Goal: Find specific page/section: Find specific page/section

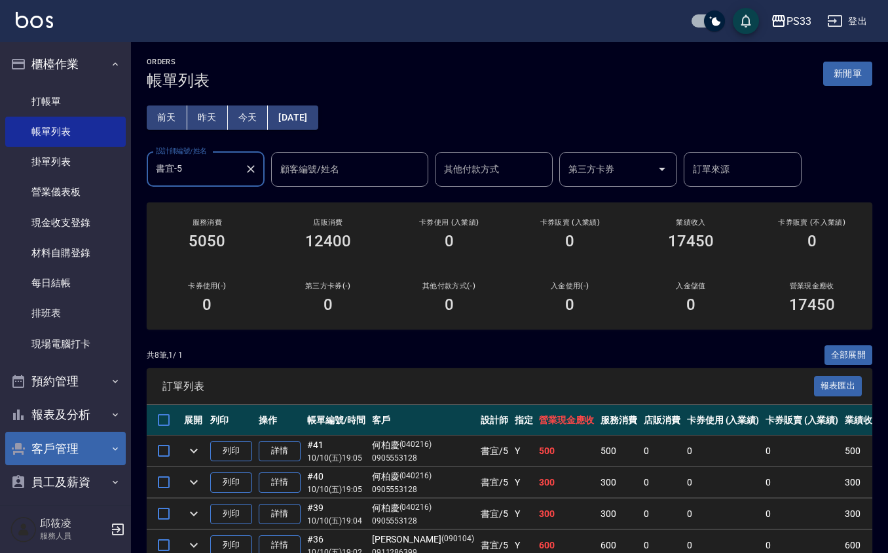
click at [90, 444] on button "客戶管理" at bounding box center [65, 449] width 121 height 34
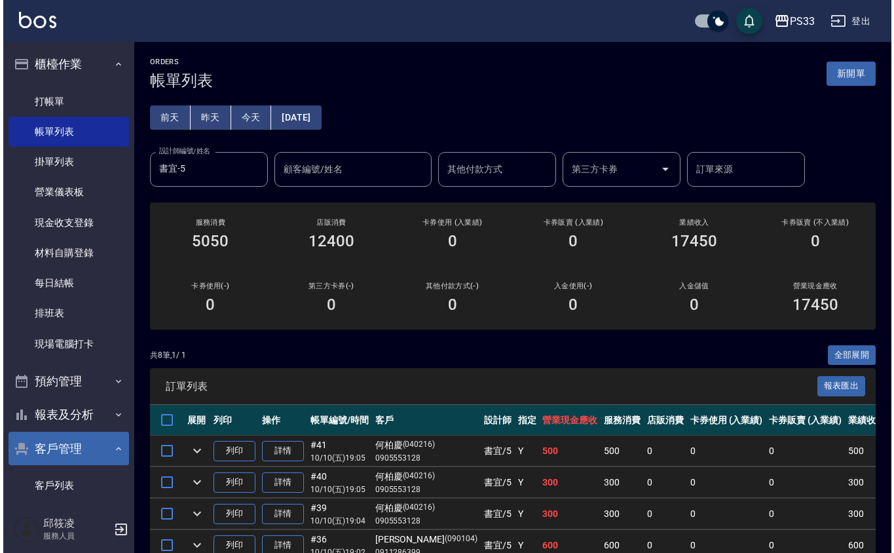
scroll to position [87, 0]
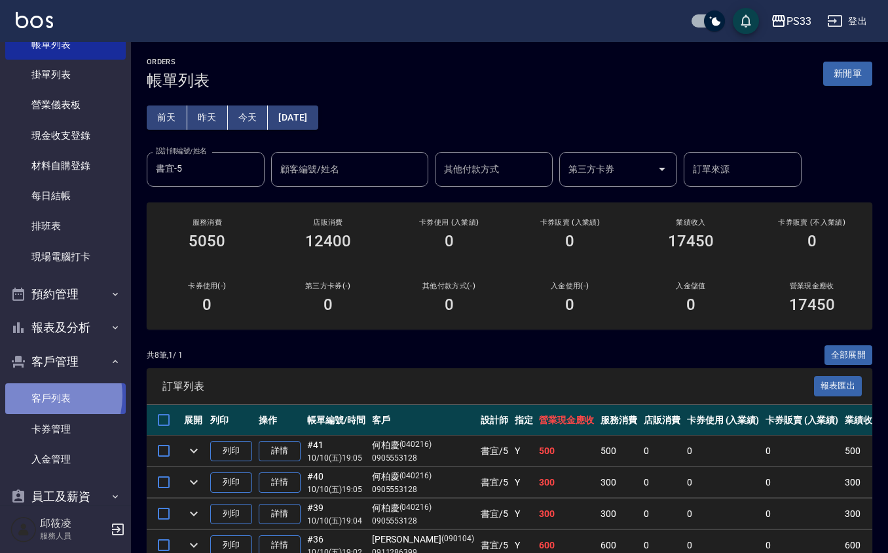
click at [37, 394] on link "客戶列表" at bounding box center [65, 398] width 121 height 30
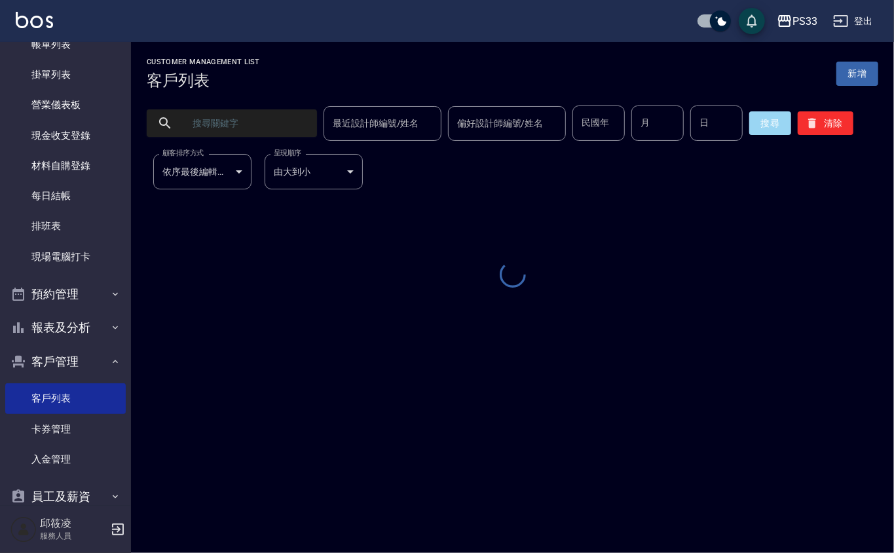
click at [220, 129] on input "text" at bounding box center [244, 122] width 123 height 35
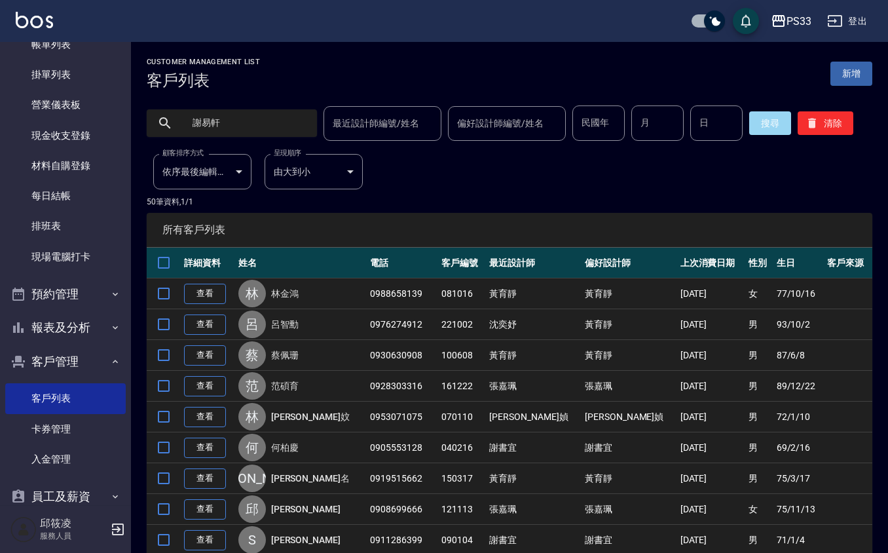
type input "謝易軒"
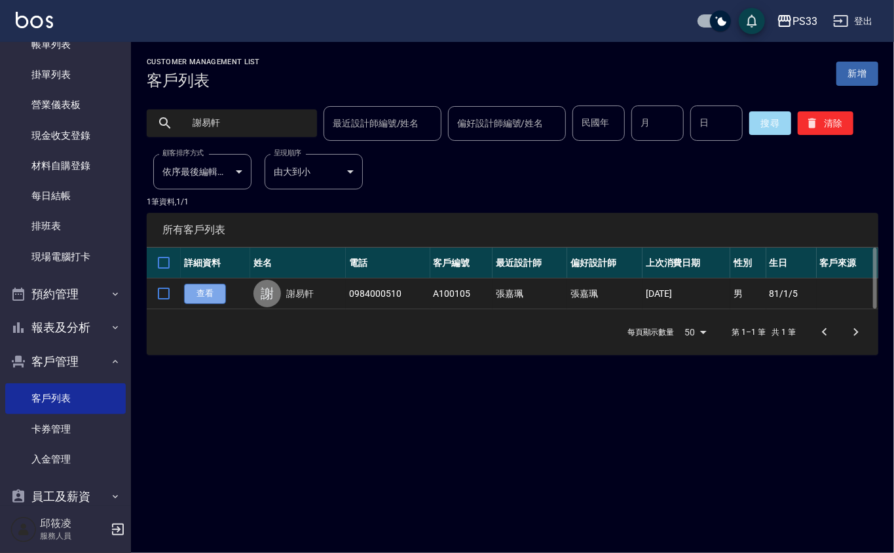
click at [195, 293] on link "查看" at bounding box center [205, 294] width 42 height 20
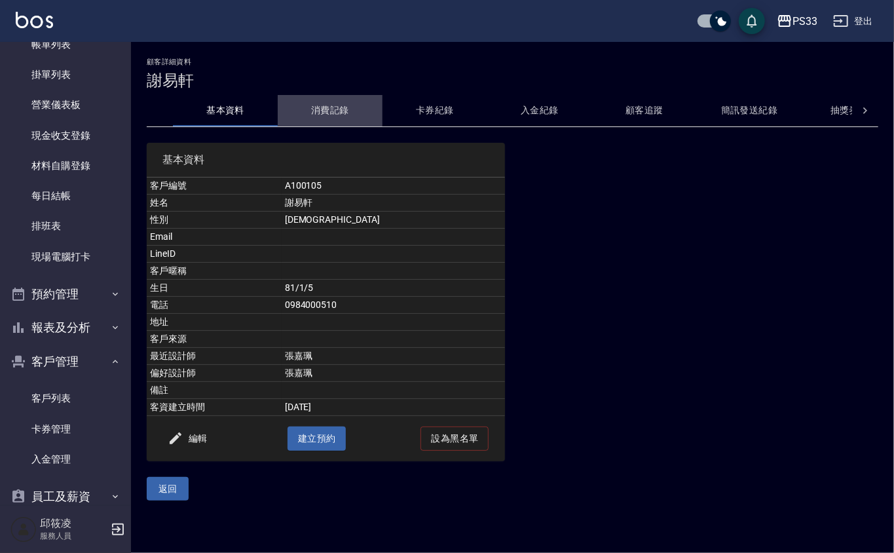
click at [341, 115] on button "消費記錄" at bounding box center [330, 110] width 105 height 31
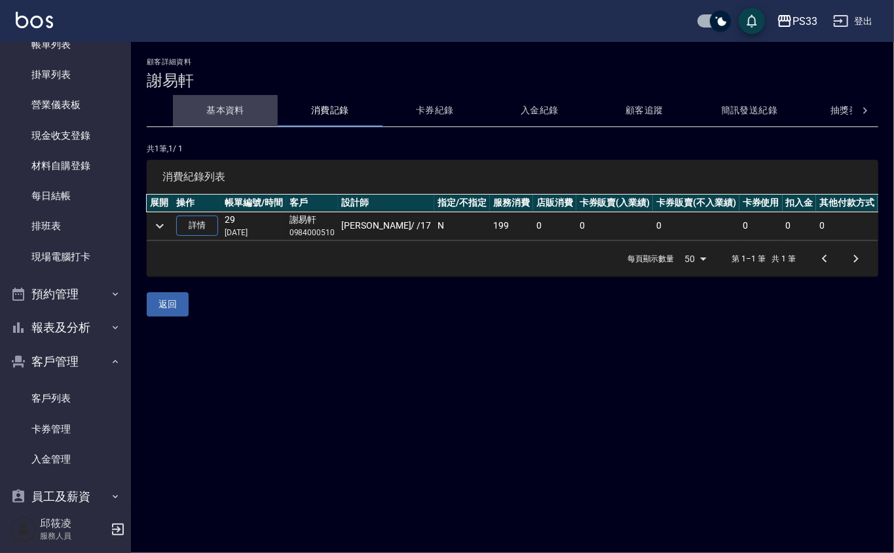
click at [225, 100] on button "基本資料" at bounding box center [225, 110] width 105 height 31
